Goal: Task Accomplishment & Management: Complete application form

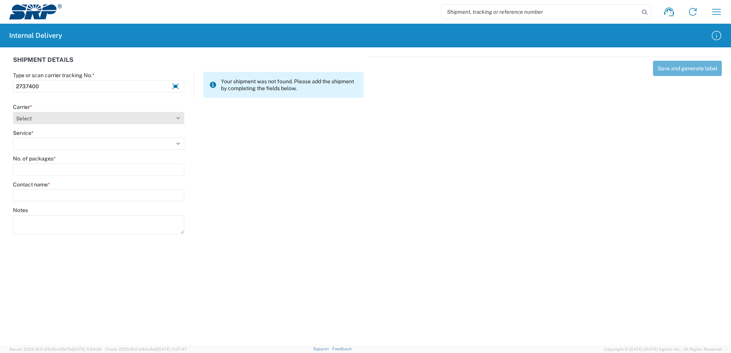
type input "2737400"
click at [178, 116] on select "Select Amazon Logistics ATI Trucking BC Dimerco Logistics Empire Southwest FedE…" at bounding box center [98, 118] width 171 height 12
select select "18714"
click at [13, 112] on select "Select Amazon Logistics ATI Trucking BC Dimerco Logistics Empire Southwest FedE…" at bounding box center [98, 118] width 171 height 12
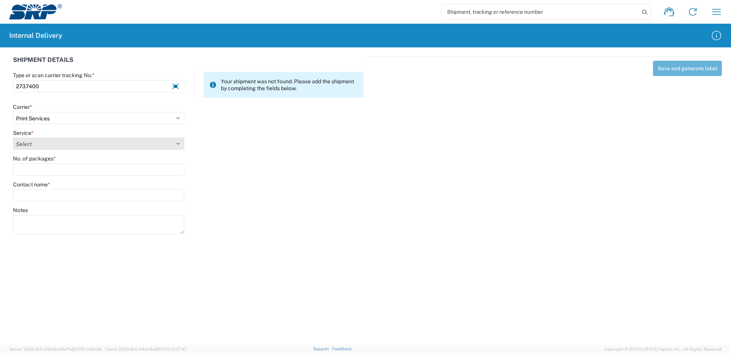
click at [177, 142] on select "Select Ground Inter-office" at bounding box center [98, 144] width 171 height 12
select select "35764"
click at [13, 138] on select "Select Ground Inter-office" at bounding box center [98, 144] width 171 height 12
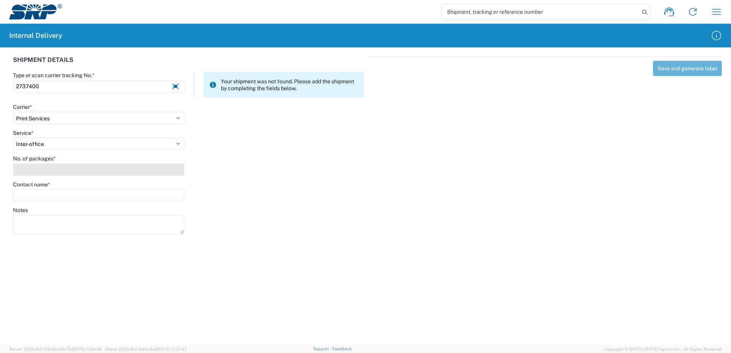
click at [170, 172] on input "No. of packages *" at bounding box center [98, 170] width 171 height 12
type input "1"
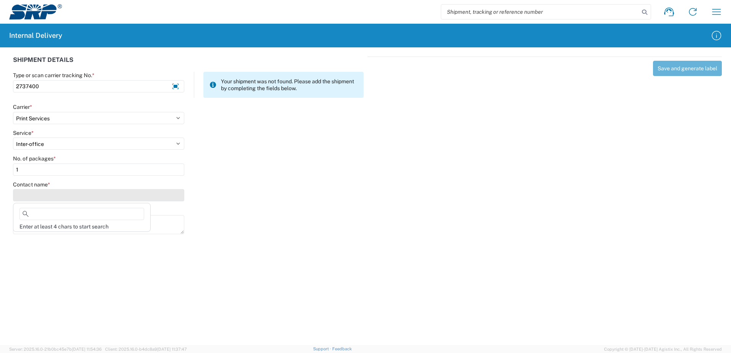
click at [150, 195] on input "Contact name *" at bounding box center [98, 195] width 171 height 12
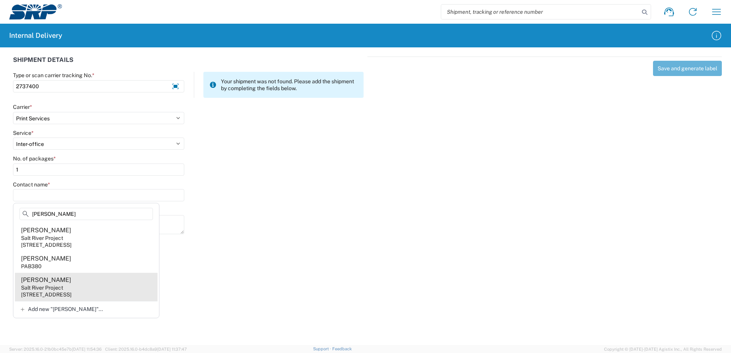
type input "Bowers"
click at [35, 285] on div "Salt River Project" at bounding box center [42, 287] width 42 height 7
type input "Kyrstyn Bowers"
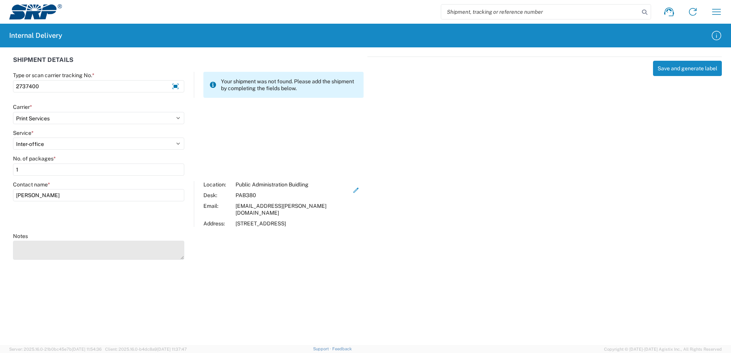
click at [53, 246] on textarea "Notes" at bounding box center [98, 250] width 171 height 19
type textarea "Booklet Envelopes"
click at [546, 205] on div "Save and generate label" at bounding box center [544, 157] width 354 height 201
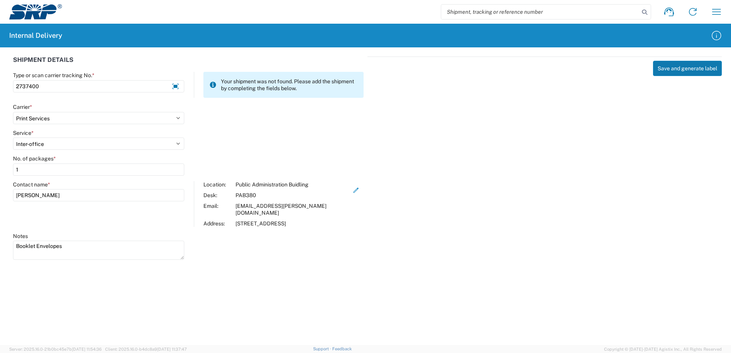
click at [680, 69] on button "Save and generate label" at bounding box center [687, 68] width 69 height 15
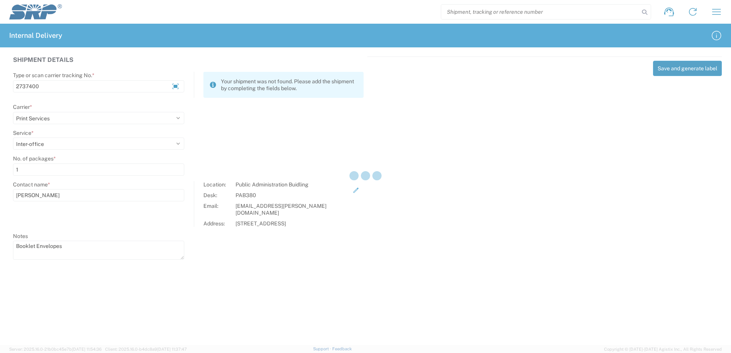
select select
